Goal: Find contact information: Find contact information

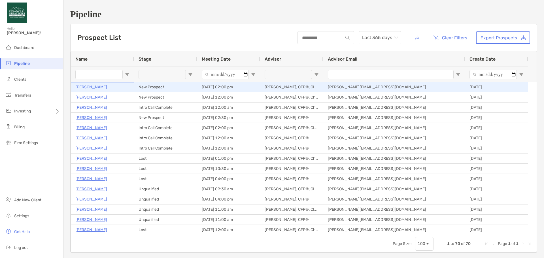
click at [90, 87] on p "[PERSON_NAME]" at bounding box center [91, 87] width 32 height 7
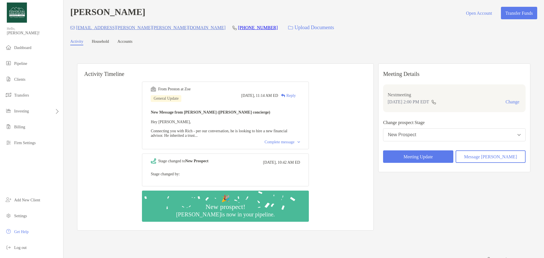
click at [266, 144] on div "Complete message" at bounding box center [282, 142] width 35 height 5
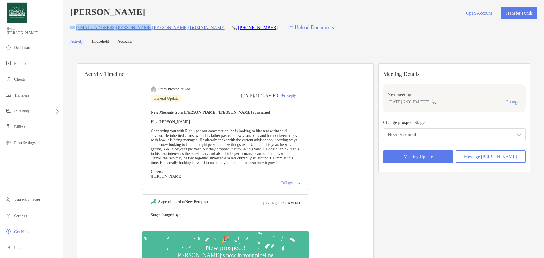
drag, startPoint x: 139, startPoint y: 27, endPoint x: 75, endPoint y: 28, distance: 64.6
click at [75, 28] on div "[EMAIL_ADDRESS][PERSON_NAME][PERSON_NAME][DOMAIN_NAME] [PHONE_NUMBER] Upload Do…" at bounding box center [303, 28] width 467 height 12
copy div "[EMAIL_ADDRESS][PERSON_NAME][PERSON_NAME][DOMAIN_NAME]"
drag, startPoint x: 187, startPoint y: 27, endPoint x: 150, endPoint y: 29, distance: 37.2
click at [150, 29] on div "[EMAIL_ADDRESS][PERSON_NAME][PERSON_NAME][DOMAIN_NAME] [PHONE_NUMBER] Upload Do…" at bounding box center [303, 28] width 467 height 12
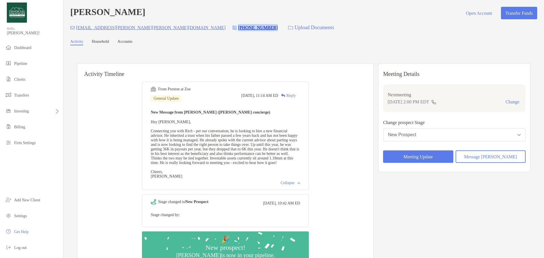
copy div "[PHONE_NUMBER]"
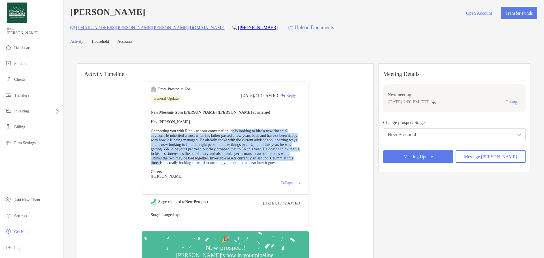
drag, startPoint x: 248, startPoint y: 133, endPoint x: 304, endPoint y: 167, distance: 65.4
click at [300, 167] on div "New Message from [PERSON_NAME] ([PERSON_NAME] concierge) Hey [PERSON_NAME], Con…" at bounding box center [225, 144] width 149 height 70
copy span "he is looking to hire a new financial advisor. He inherited a trust when his fa…"
